Goal: Task Accomplishment & Management: Complete application form

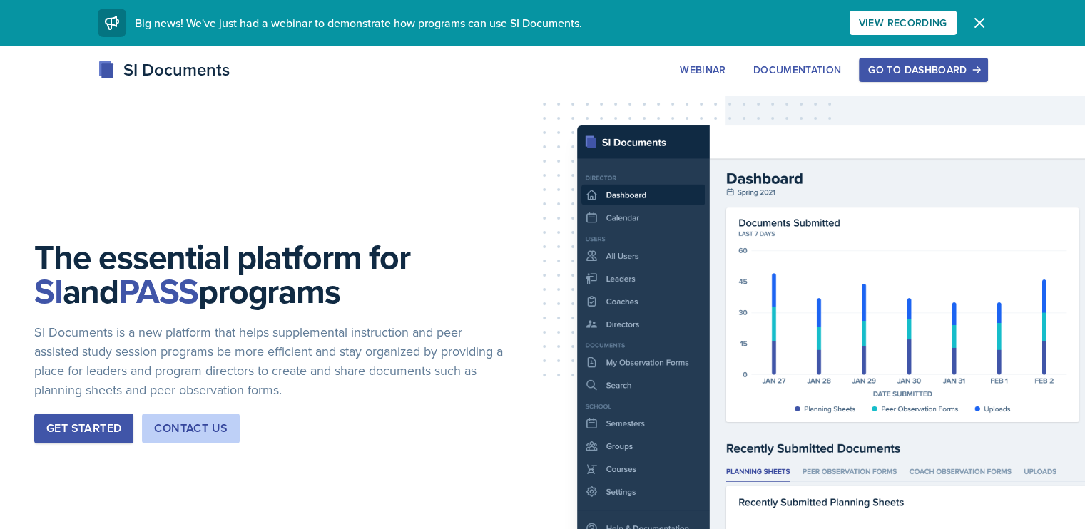
click at [978, 65] on div "Go to Dashboard" at bounding box center [923, 69] width 110 height 11
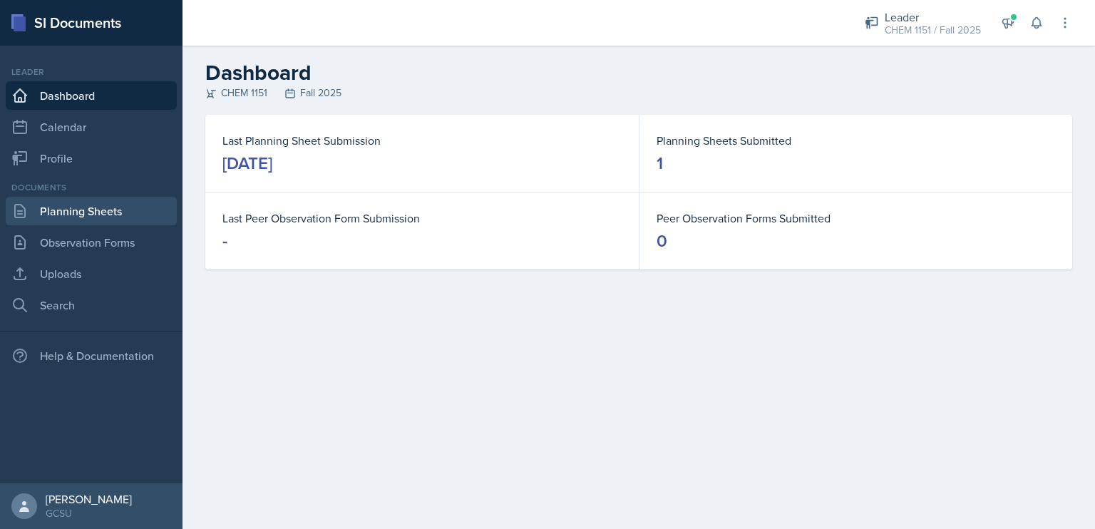
click at [66, 208] on link "Planning Sheets" at bounding box center [91, 211] width 171 height 29
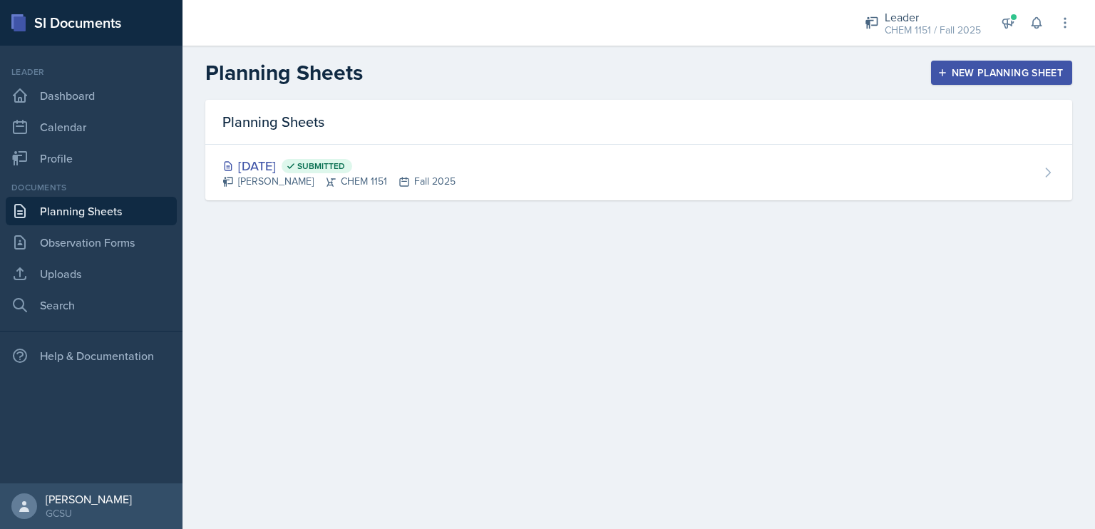
click at [959, 70] on div "New Planning Sheet" at bounding box center [1002, 72] width 123 height 11
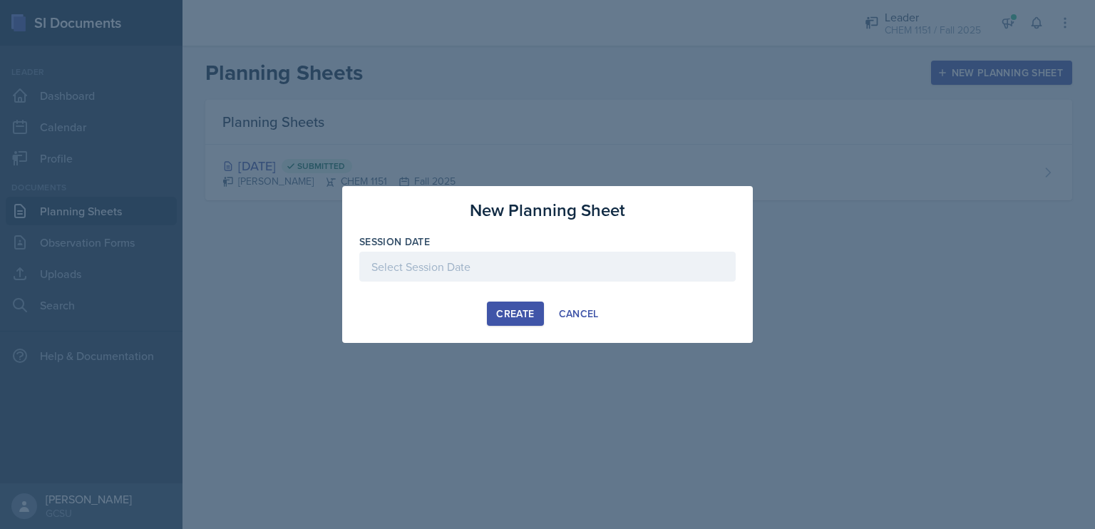
click at [571, 262] on div at bounding box center [547, 267] width 377 height 30
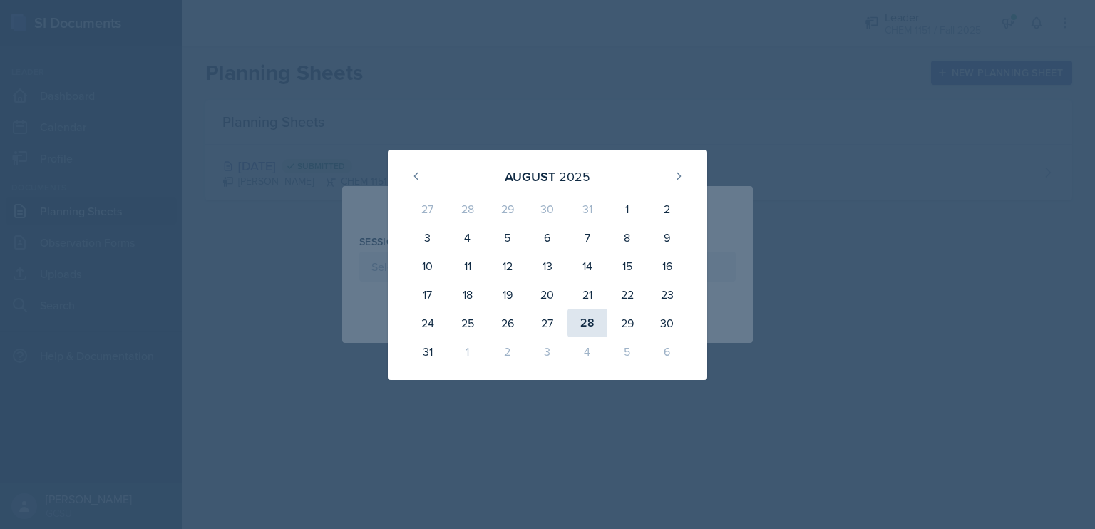
click at [584, 322] on div "28" at bounding box center [588, 323] width 40 height 29
type input "[DATE]"
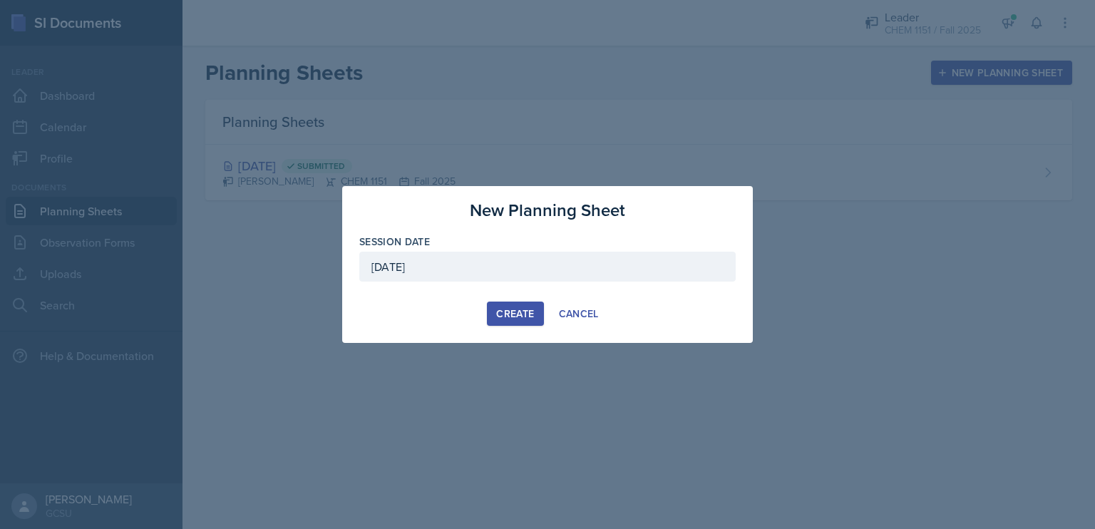
click at [518, 305] on button "Create" at bounding box center [515, 314] width 56 height 24
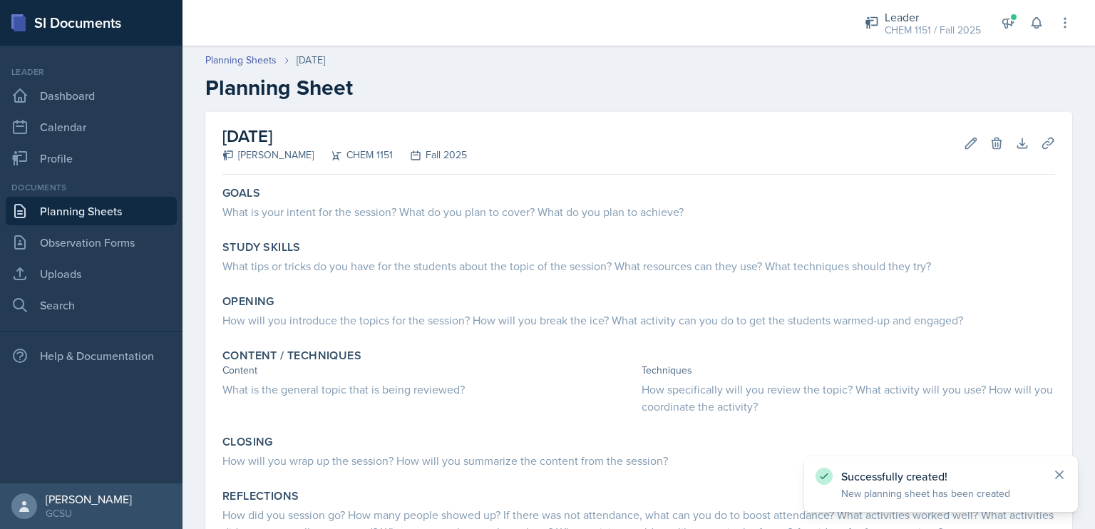
click at [1065, 480] on icon at bounding box center [1060, 475] width 14 height 14
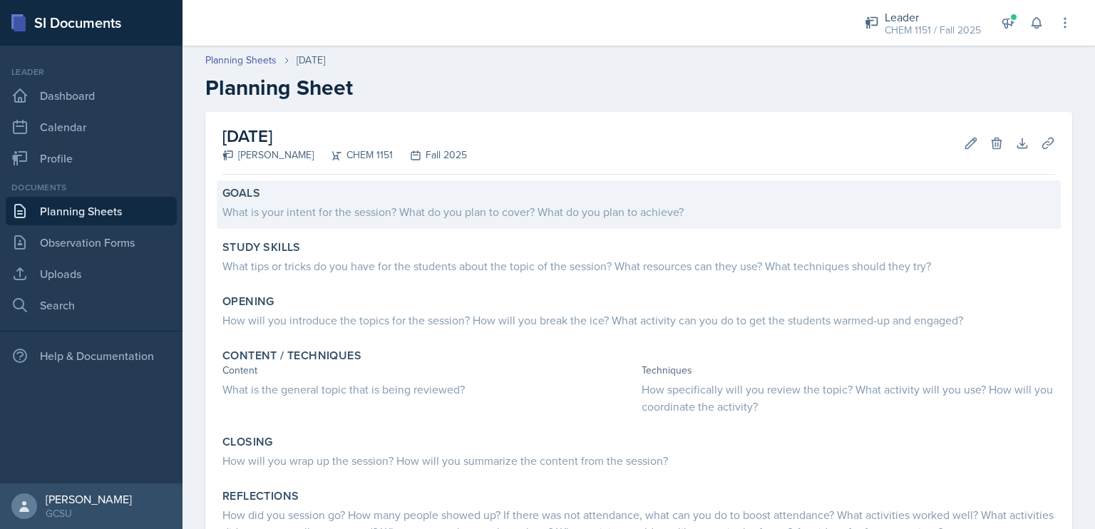
click at [642, 205] on div "What is your intent for the session? What do you plan to cover? What do you pla…" at bounding box center [639, 211] width 833 height 17
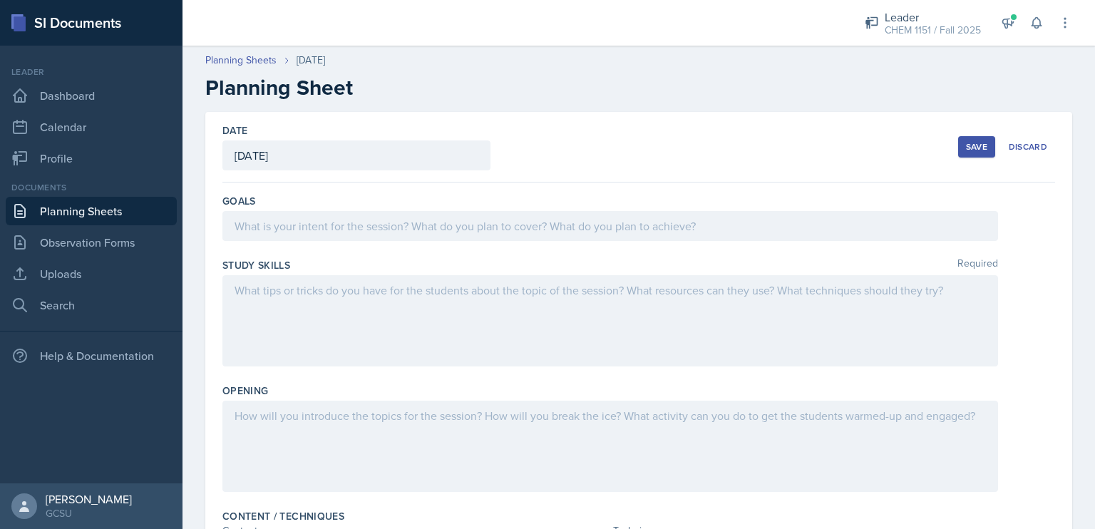
click at [652, 222] on div at bounding box center [611, 226] width 776 height 30
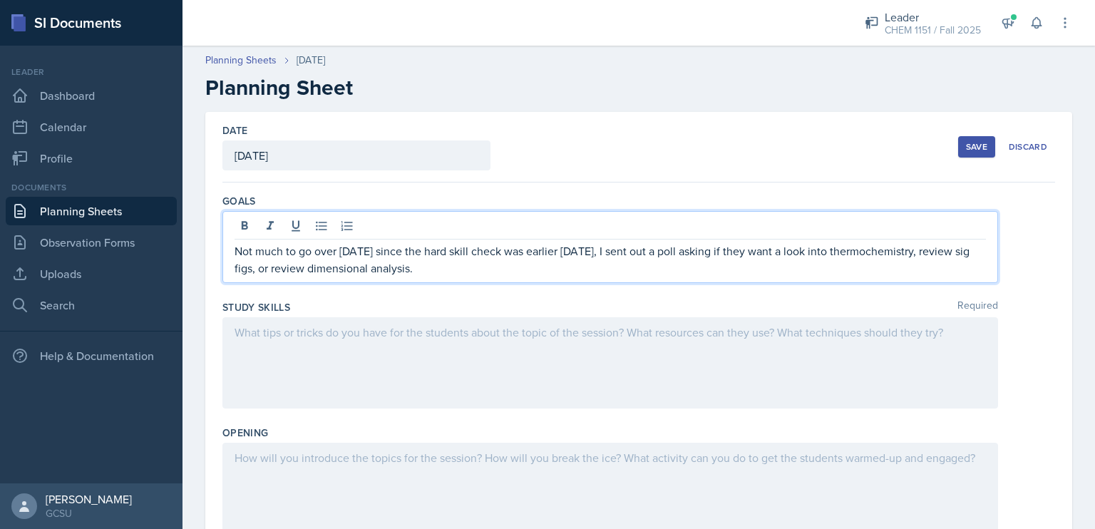
click at [511, 367] on div at bounding box center [611, 362] width 776 height 91
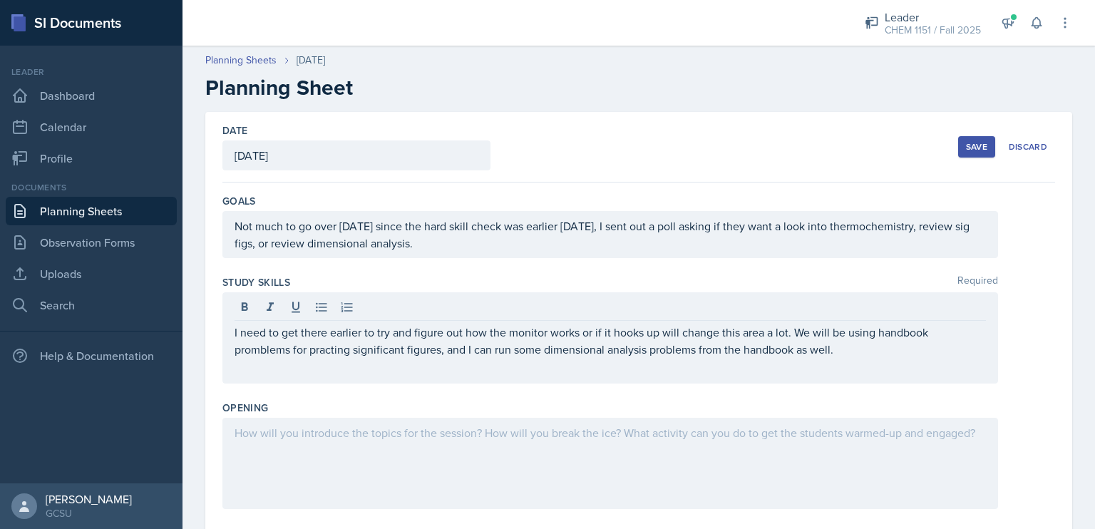
click at [494, 461] on div at bounding box center [611, 463] width 776 height 91
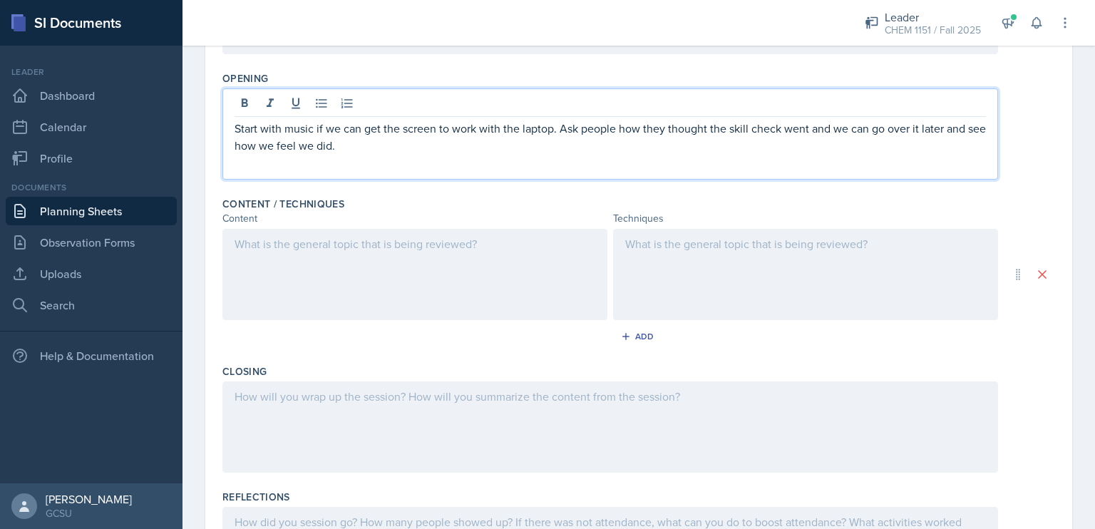
scroll to position [331, 0]
click at [355, 258] on div at bounding box center [415, 273] width 385 height 91
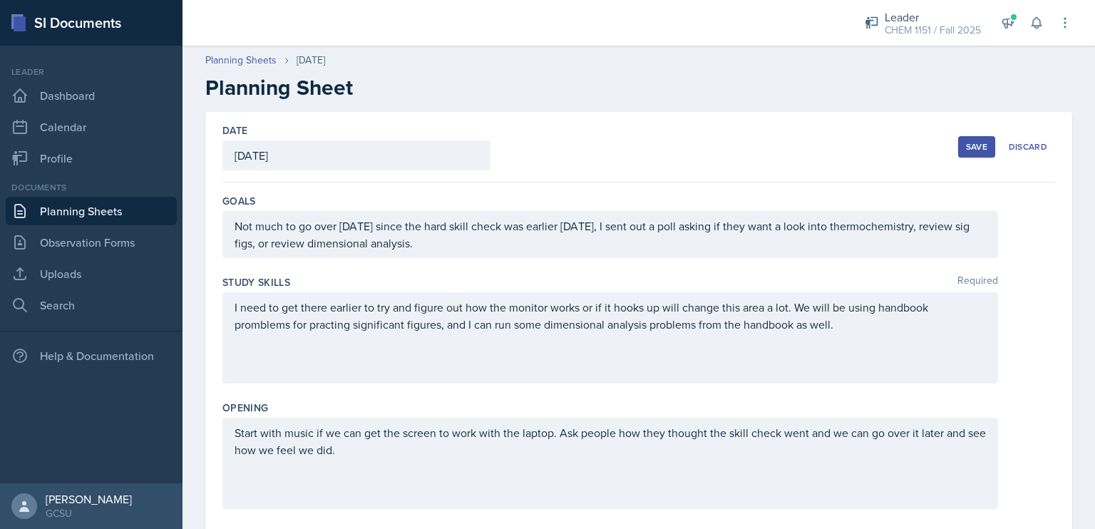
scroll to position [454, 0]
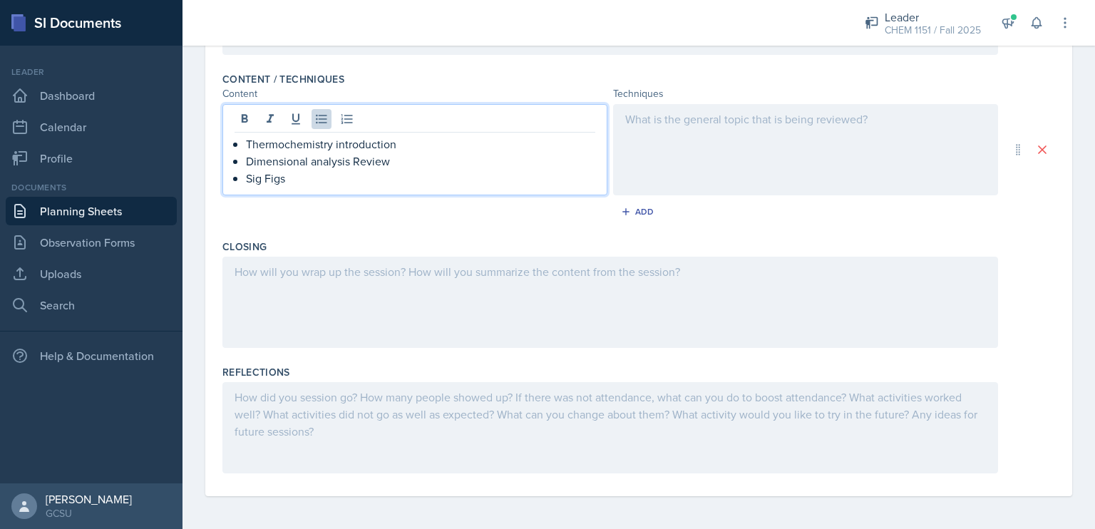
click at [653, 141] on div at bounding box center [805, 149] width 385 height 91
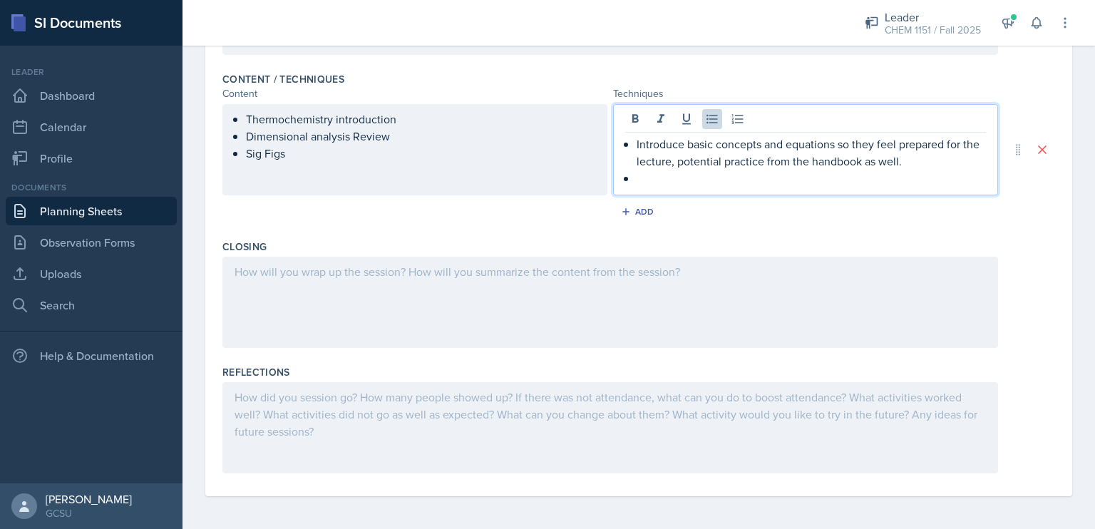
click at [260, 173] on div "Thermochemistry introduction Dimensional analysis Review Sig Figs" at bounding box center [415, 149] width 385 height 91
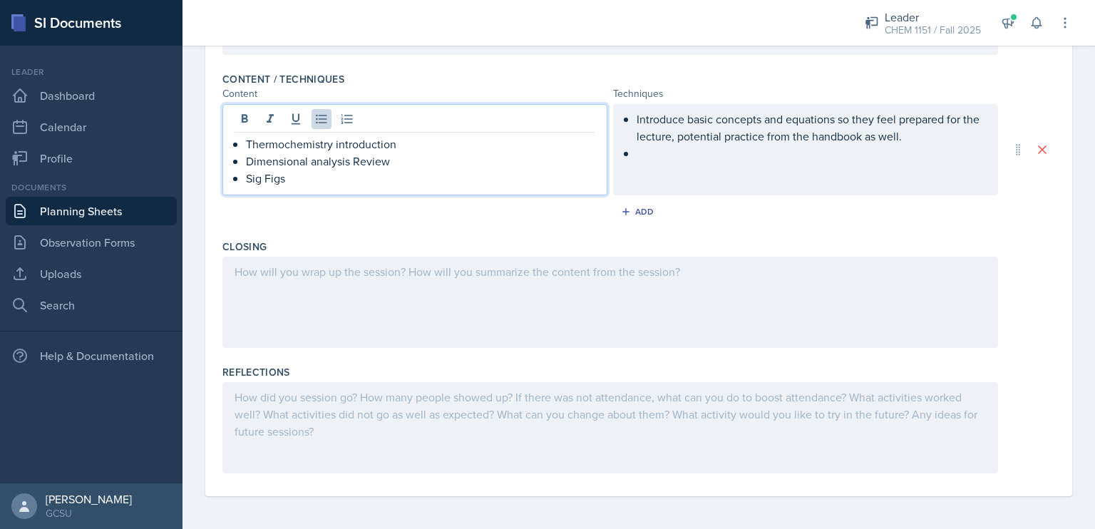
click at [702, 166] on div "Introduce basic concepts and equations so they feel prepared for the lecture, p…" at bounding box center [805, 149] width 385 height 91
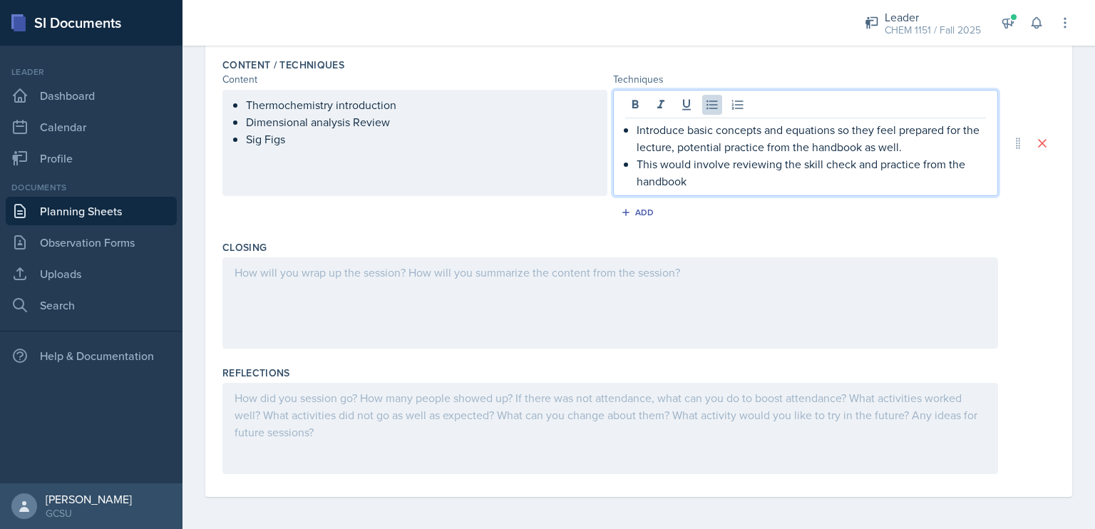
scroll to position [479, 0]
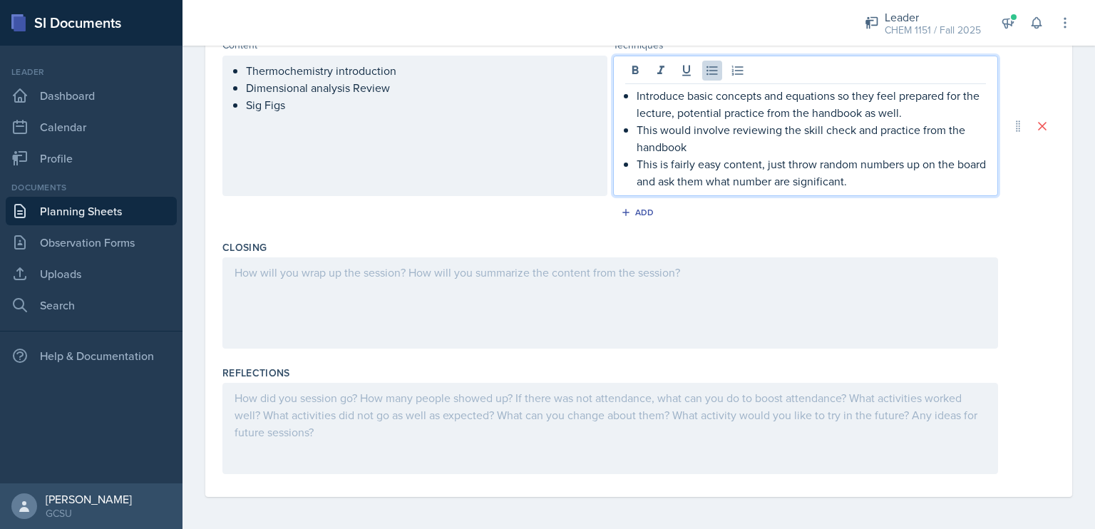
click at [634, 267] on div at bounding box center [611, 302] width 776 height 91
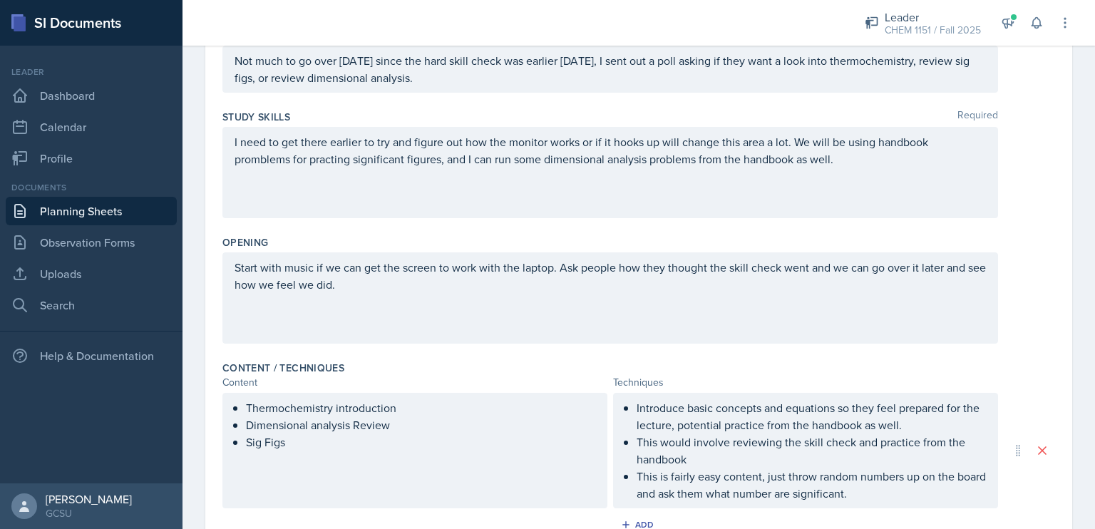
scroll to position [0, 0]
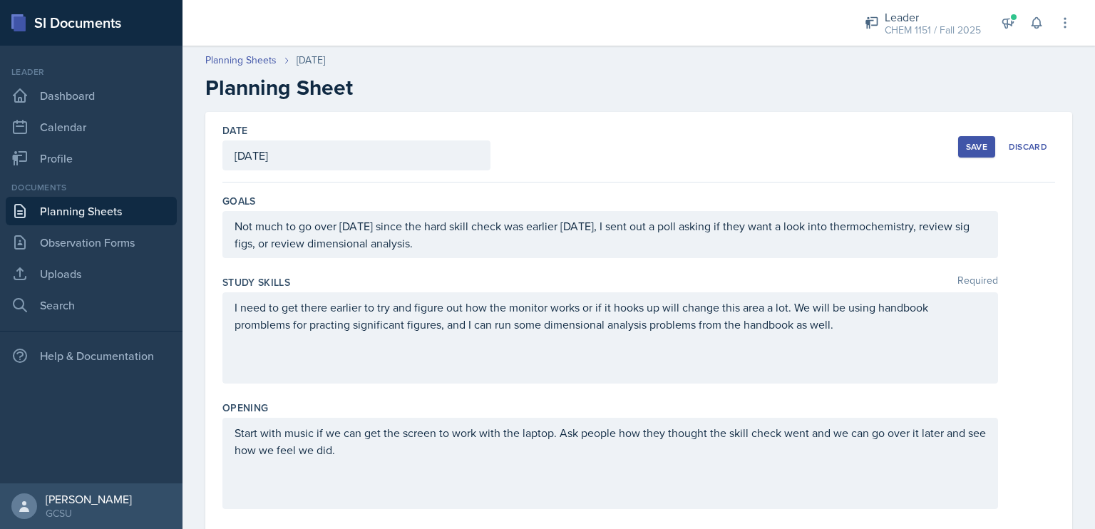
click at [959, 148] on button "Save" at bounding box center [977, 146] width 37 height 21
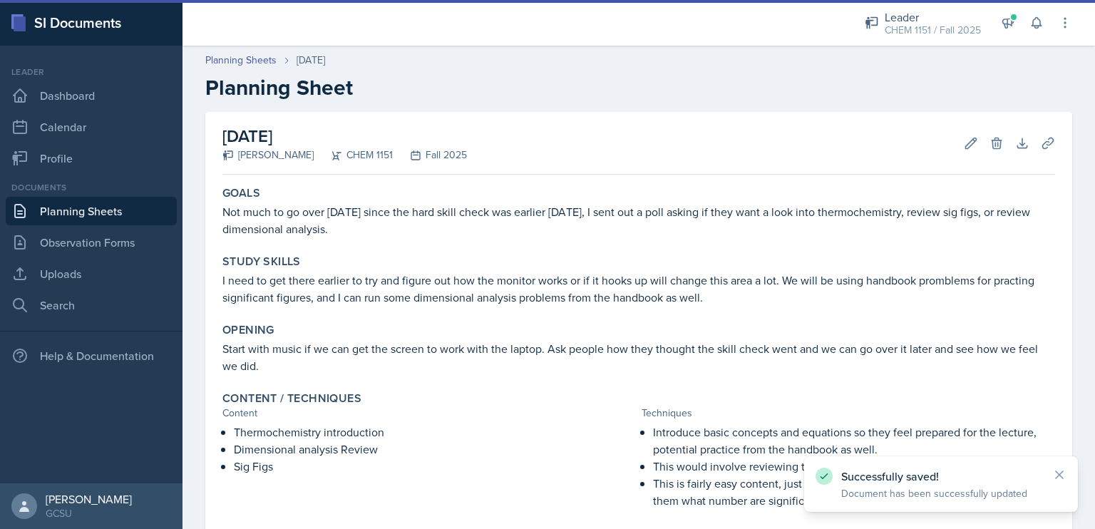
scroll to position [200, 0]
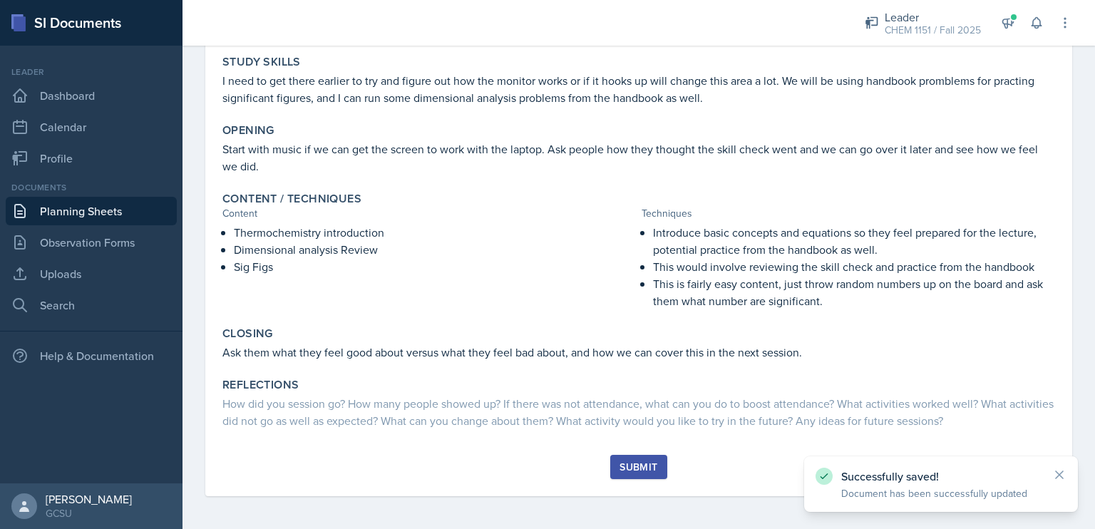
click at [629, 469] on div "Submit" at bounding box center [639, 466] width 38 height 11
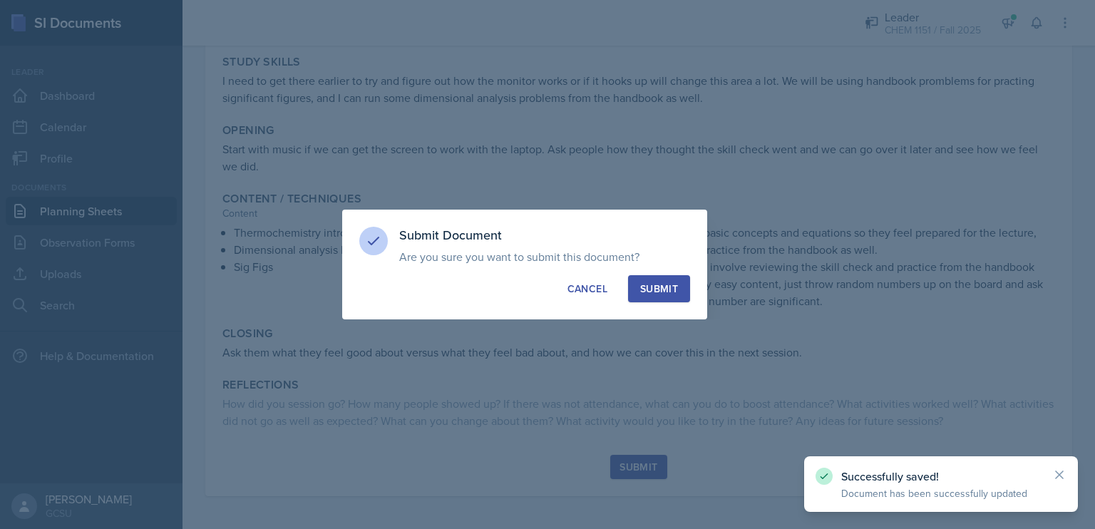
click at [656, 285] on div "Submit" at bounding box center [659, 289] width 38 height 14
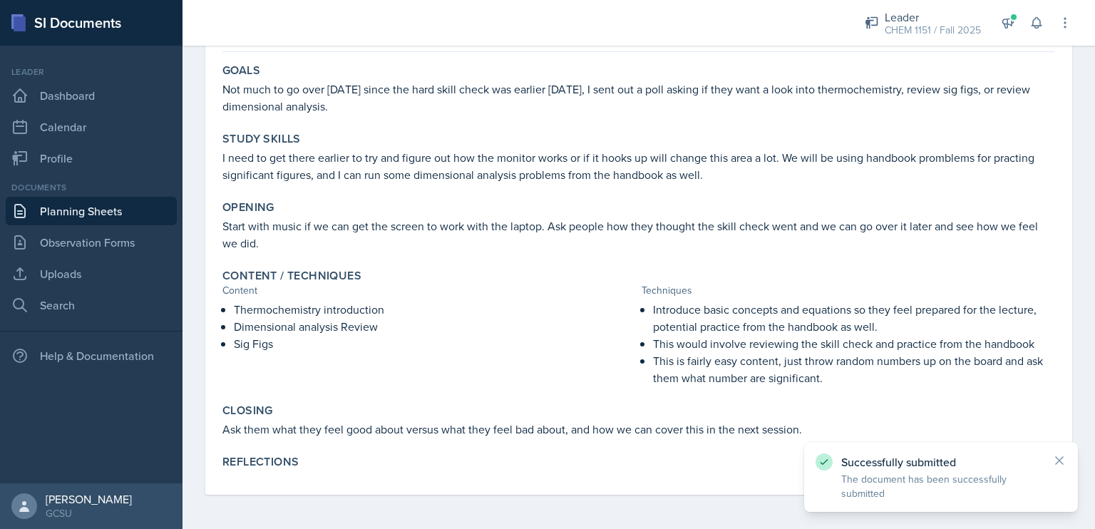
scroll to position [122, 0]
click at [690, 310] on p "Introduce basic concepts and equations so they feel prepared for the lecture, p…" at bounding box center [854, 319] width 402 height 34
